Goal: Transaction & Acquisition: Purchase product/service

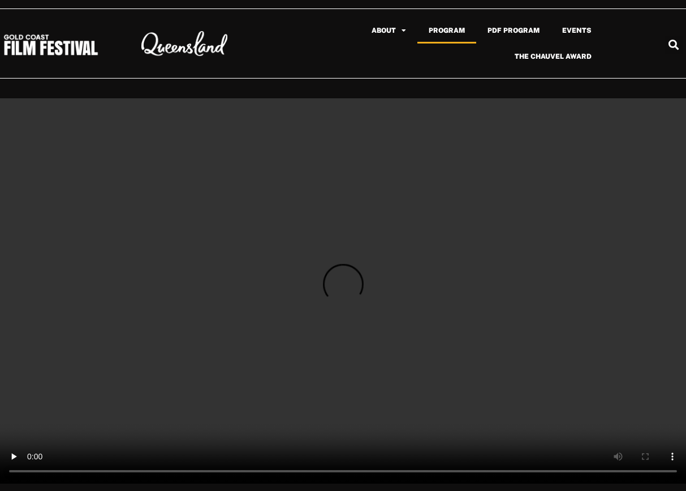
click at [445, 27] on link "Program" at bounding box center [446, 31] width 59 height 26
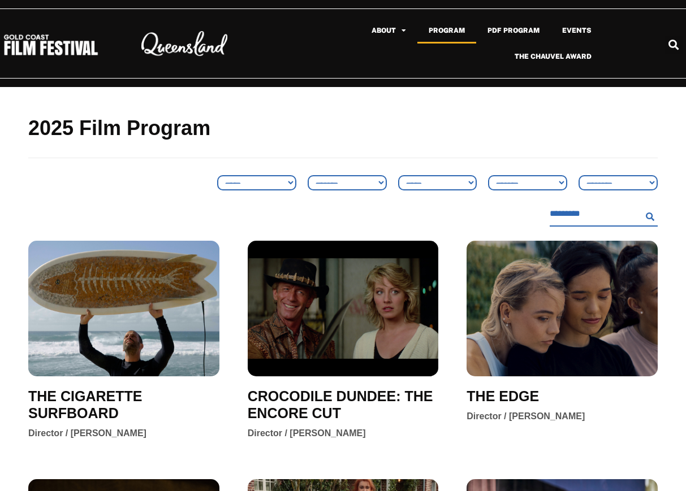
click at [674, 46] on icon "Search" at bounding box center [673, 45] width 19 height 19
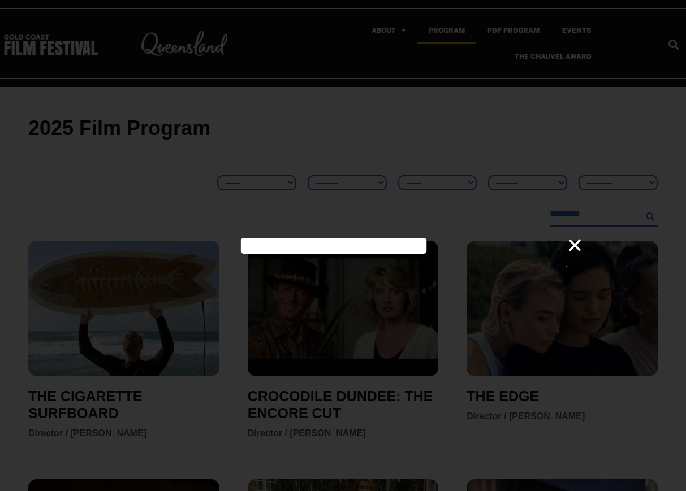
type input "**********"
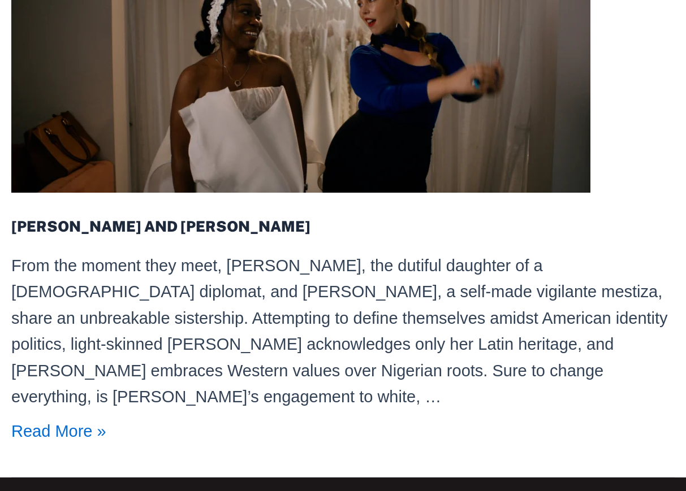
scroll to position [300, 0]
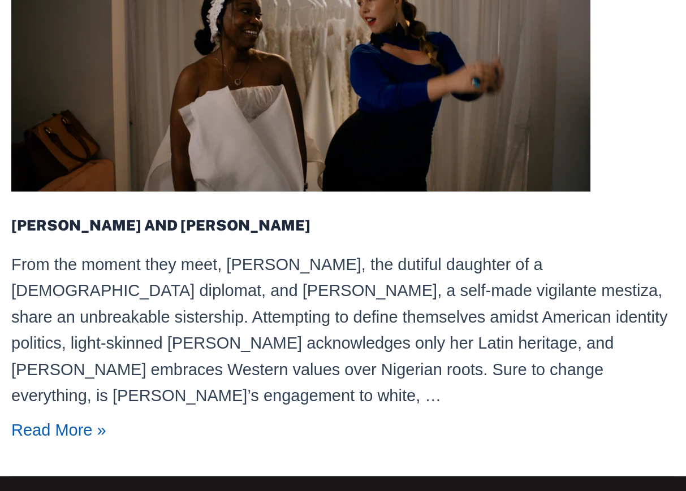
click at [54, 422] on link "CARMEN AND BOLUDE Read More »" at bounding box center [58, 431] width 95 height 18
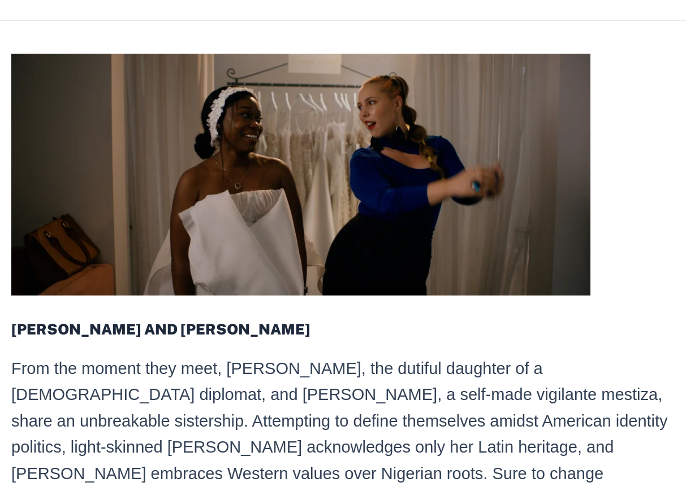
scroll to position [196, 0]
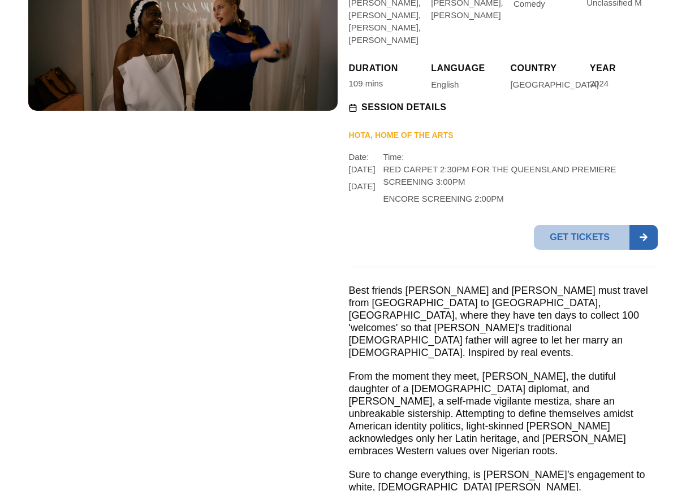
scroll to position [237, 0]
click at [613, 250] on span "Get tickets" at bounding box center [582, 237] width 96 height 25
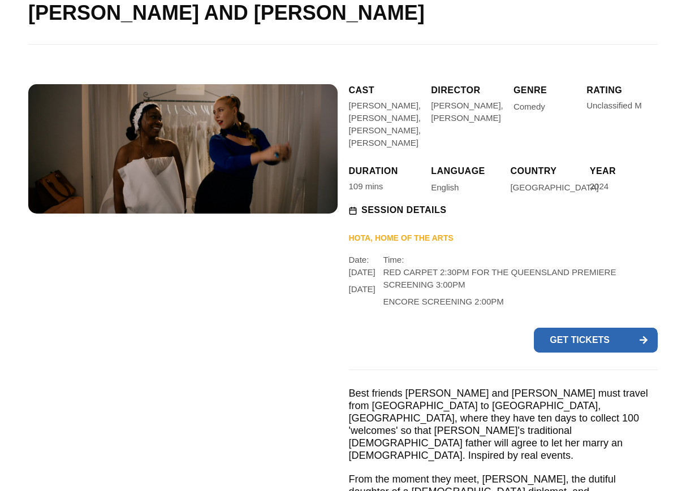
scroll to position [0, 0]
